Goal: Task Accomplishment & Management: Use online tool/utility

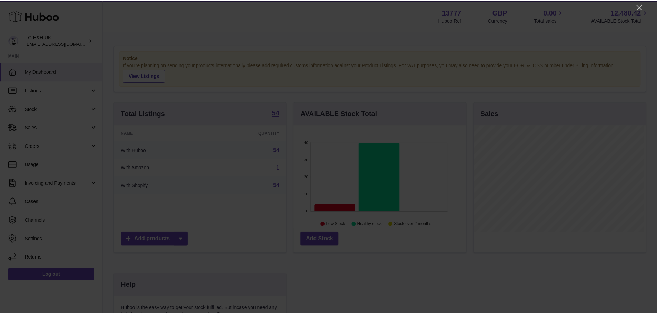
scroll to position [108, 174]
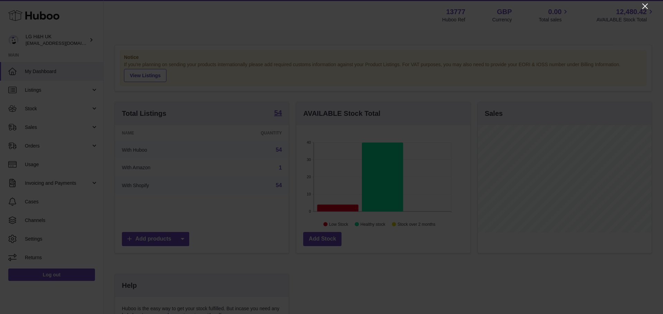
click at [643, 4] on icon "Close" at bounding box center [645, 6] width 6 height 6
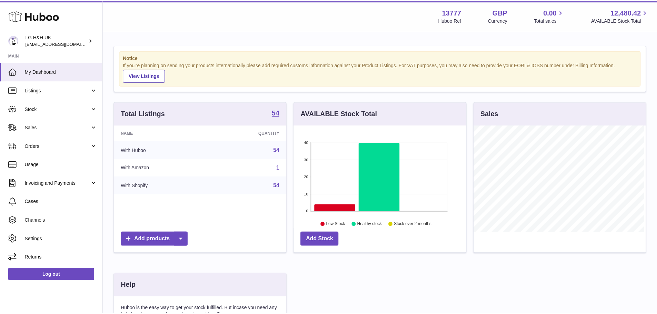
scroll to position [344969, 344905]
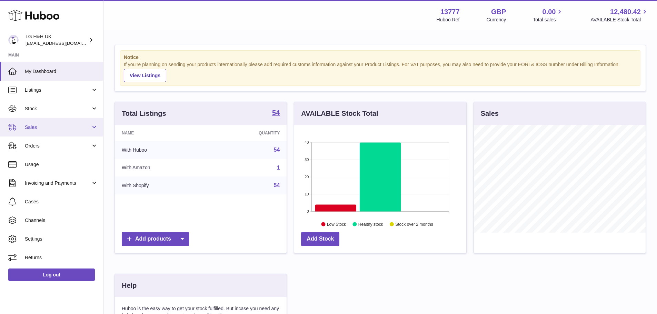
click at [68, 121] on link "Sales" at bounding box center [51, 127] width 103 height 19
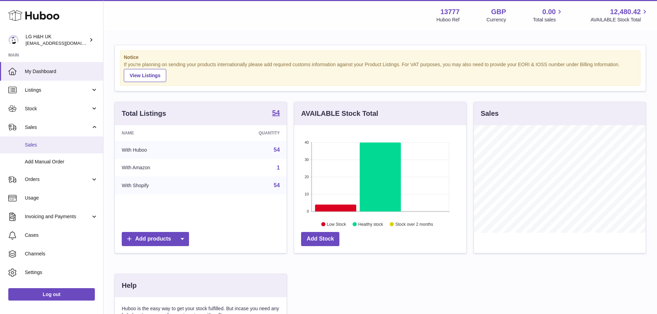
click at [41, 142] on span "Sales" at bounding box center [61, 145] width 73 height 7
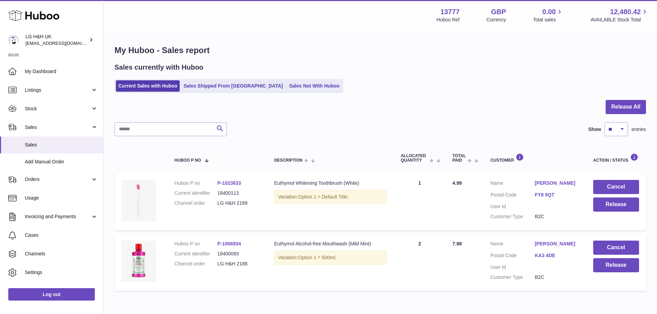
scroll to position [35, 0]
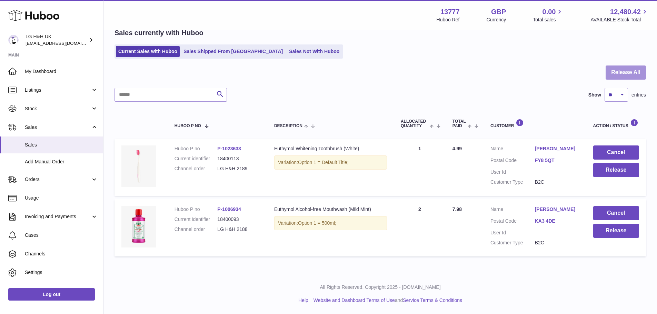
click at [615, 70] on button "Release All" at bounding box center [626, 73] width 40 height 14
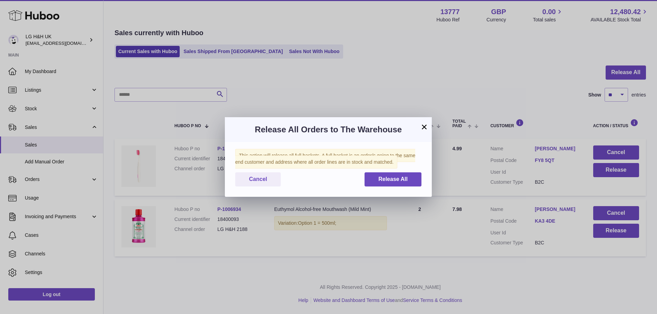
click at [402, 172] on div "This action will release all full baskets. A full basket is an order/s going to…" at bounding box center [328, 169] width 207 height 55
click at [397, 177] on span "Release All" at bounding box center [393, 179] width 29 height 6
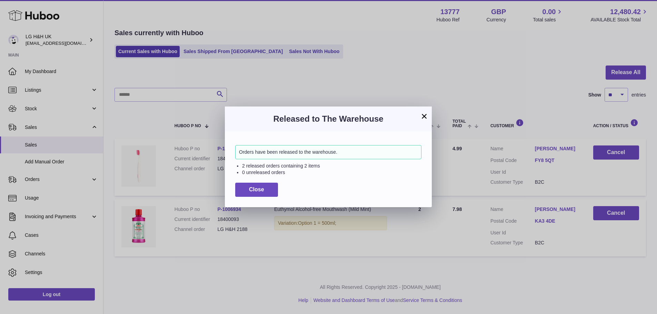
click at [424, 114] on button "×" at bounding box center [424, 116] width 8 height 8
